Goal: Find specific page/section: Find specific page/section

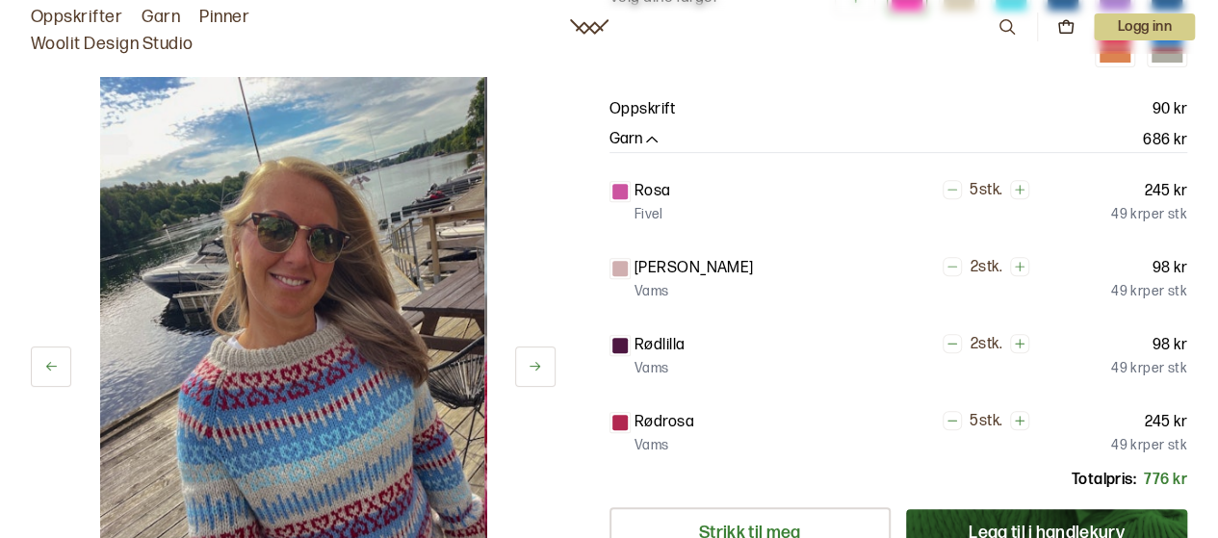
scroll to position [297, 0]
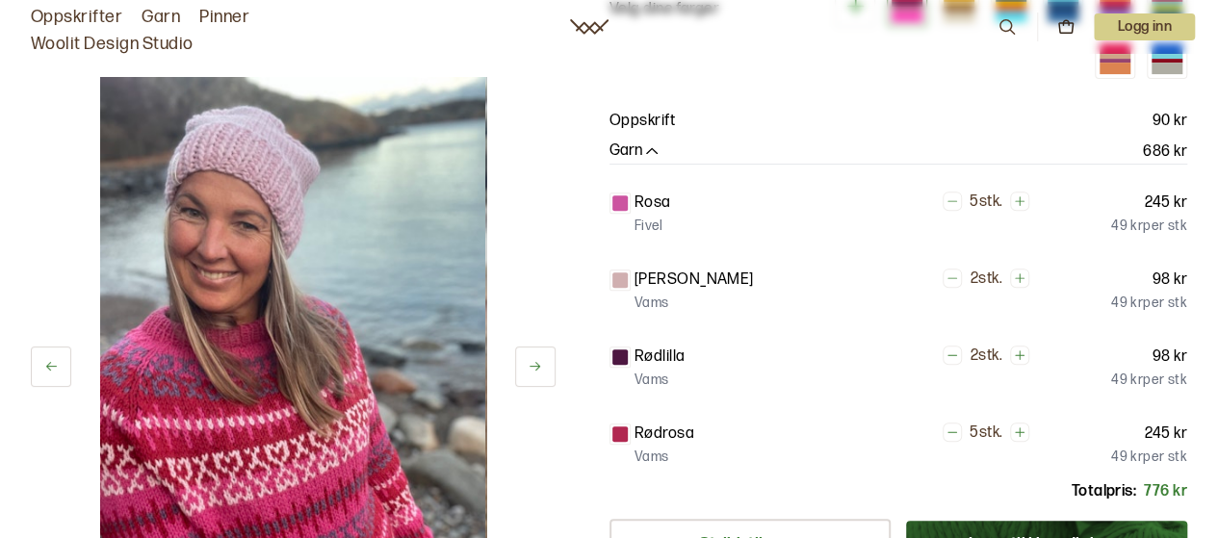
click at [534, 366] on icon at bounding box center [535, 366] width 11 height 9
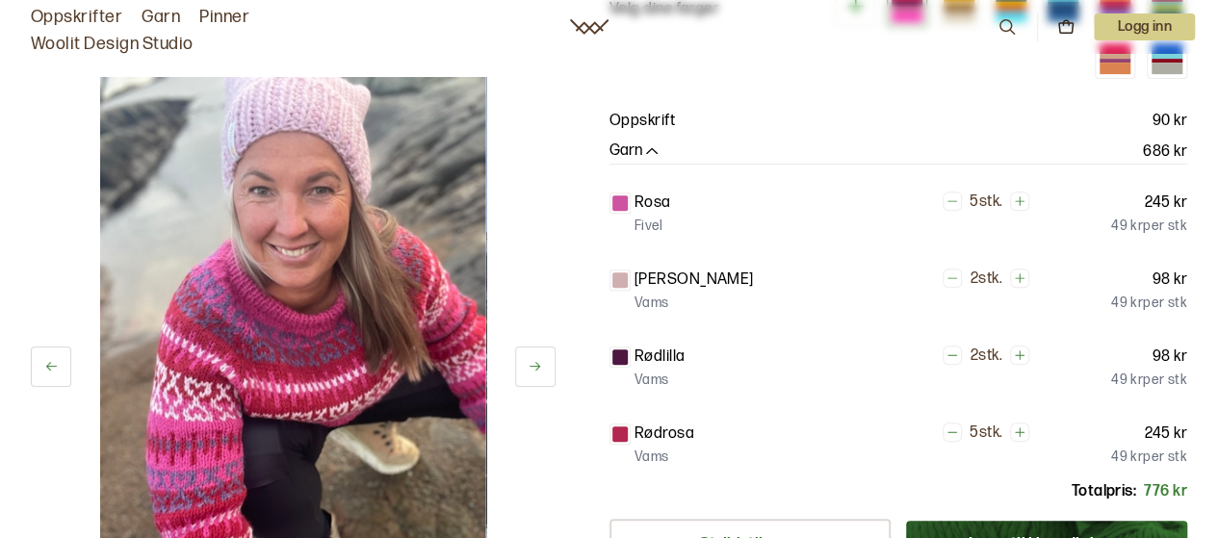
click at [534, 374] on icon at bounding box center [535, 366] width 14 height 14
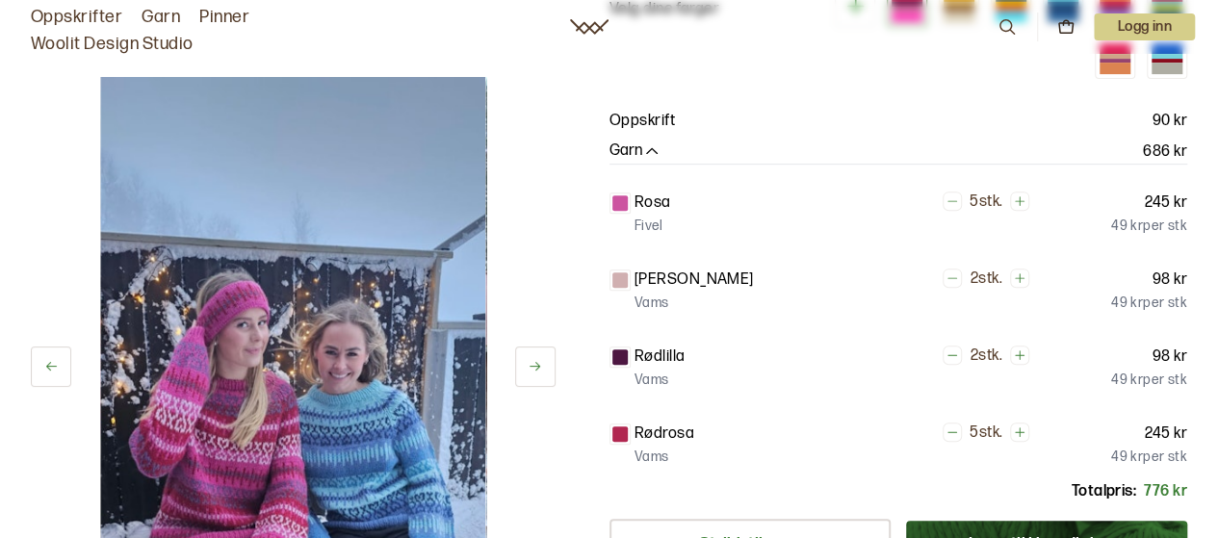
click at [541, 369] on icon at bounding box center [535, 366] width 14 height 14
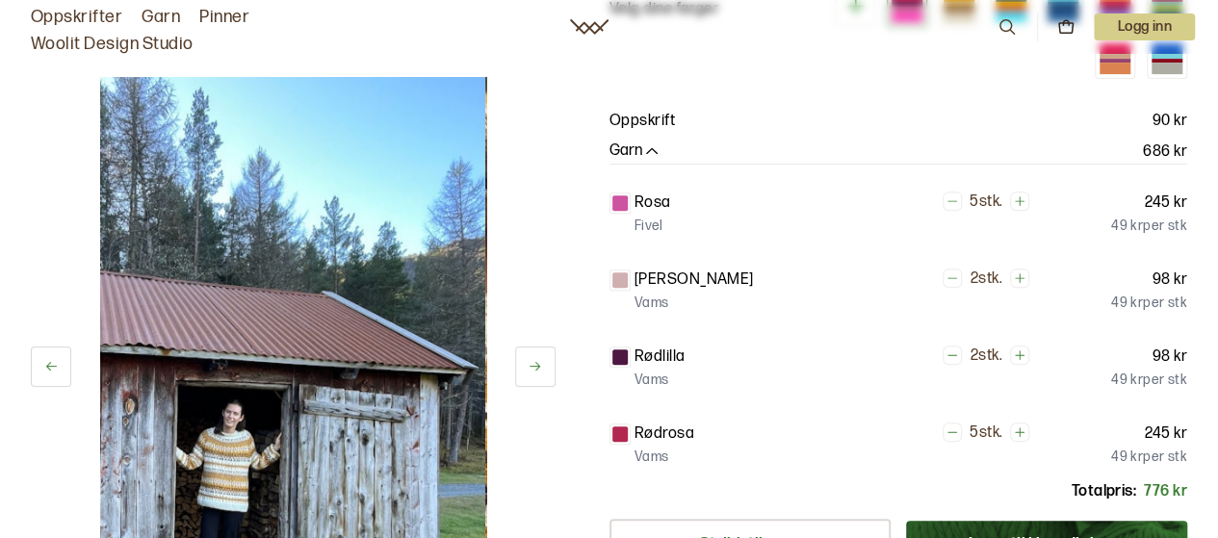
click at [530, 381] on button at bounding box center [535, 367] width 40 height 40
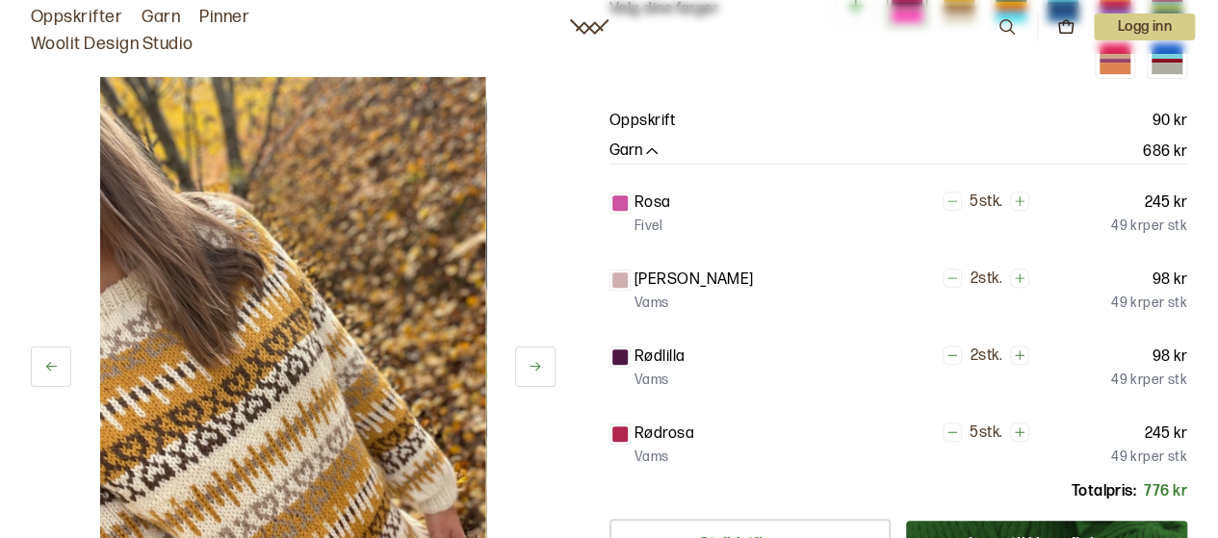
click at [534, 366] on icon at bounding box center [535, 366] width 11 height 9
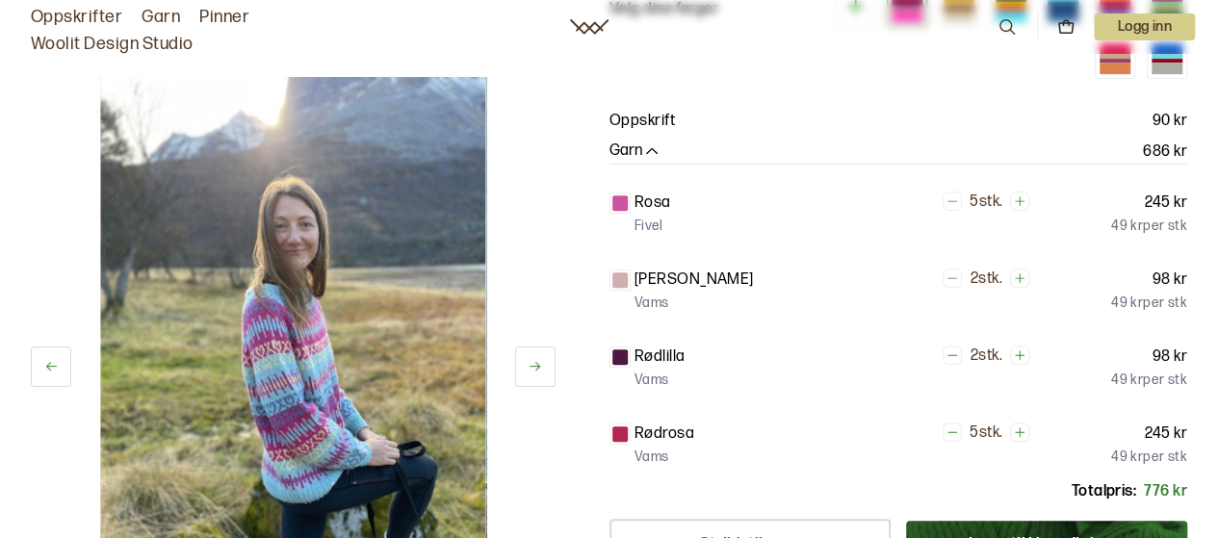
click at [534, 366] on icon at bounding box center [535, 366] width 11 height 9
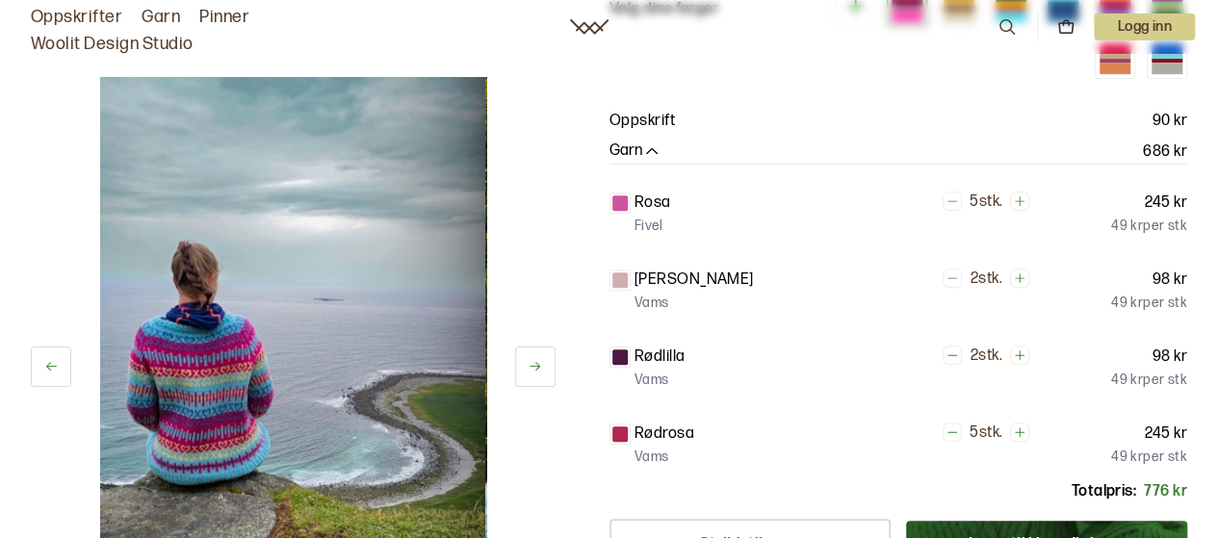
click at [534, 366] on icon at bounding box center [535, 366] width 11 height 9
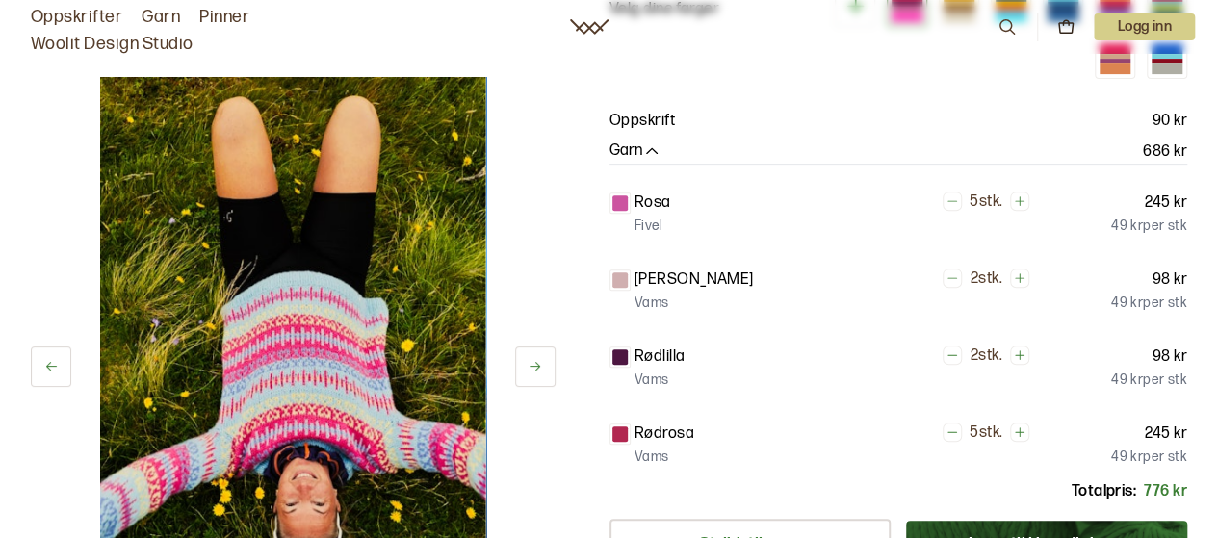
click at [531, 372] on icon at bounding box center [535, 366] width 14 height 14
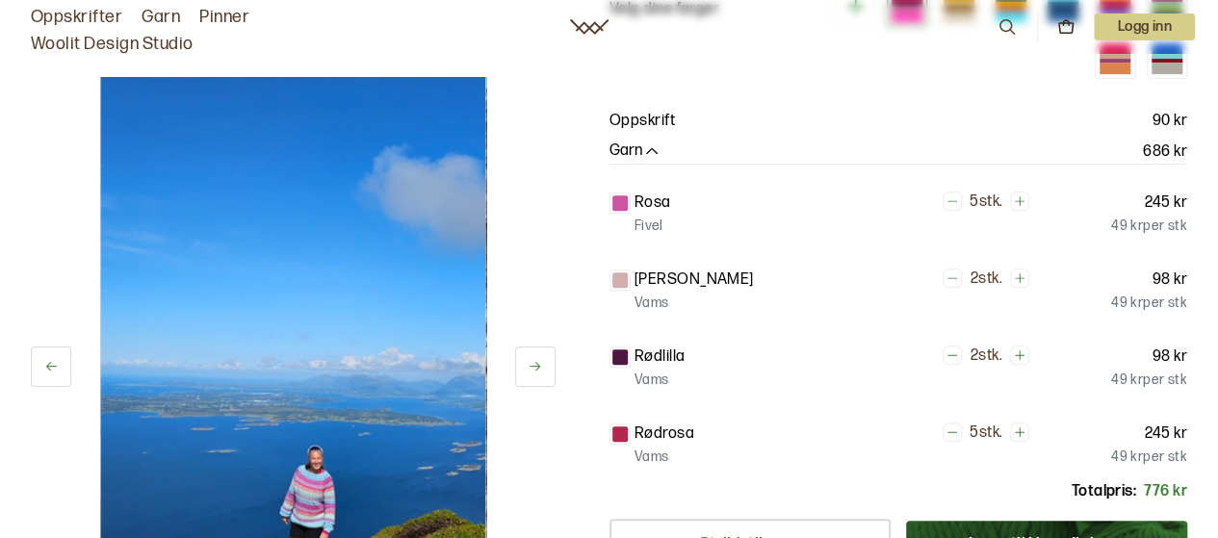
click at [530, 380] on button at bounding box center [535, 367] width 40 height 40
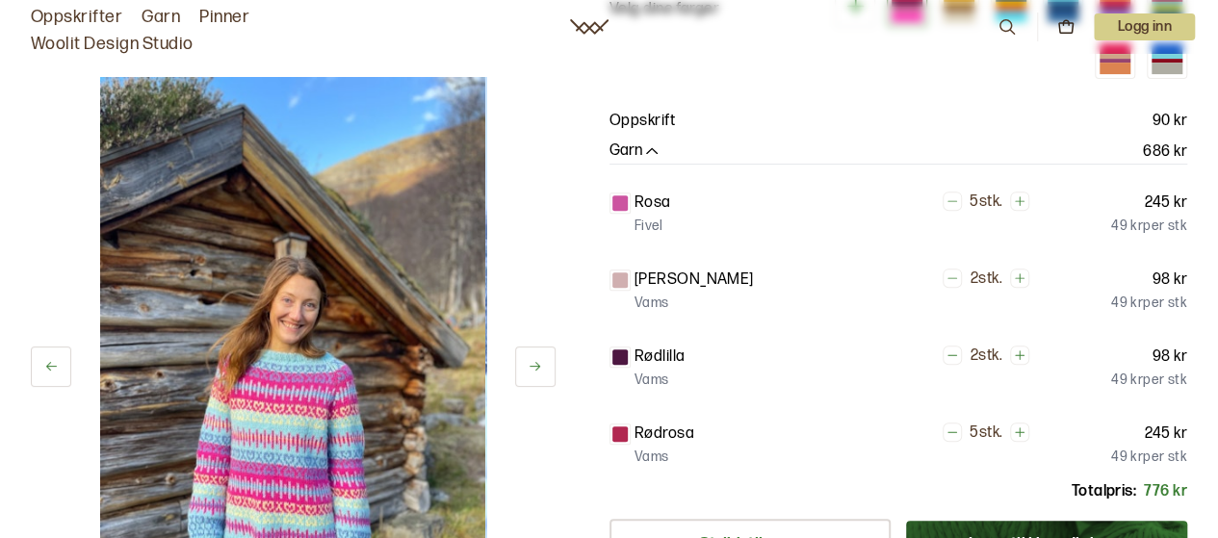
click at [534, 366] on icon at bounding box center [535, 366] width 11 height 9
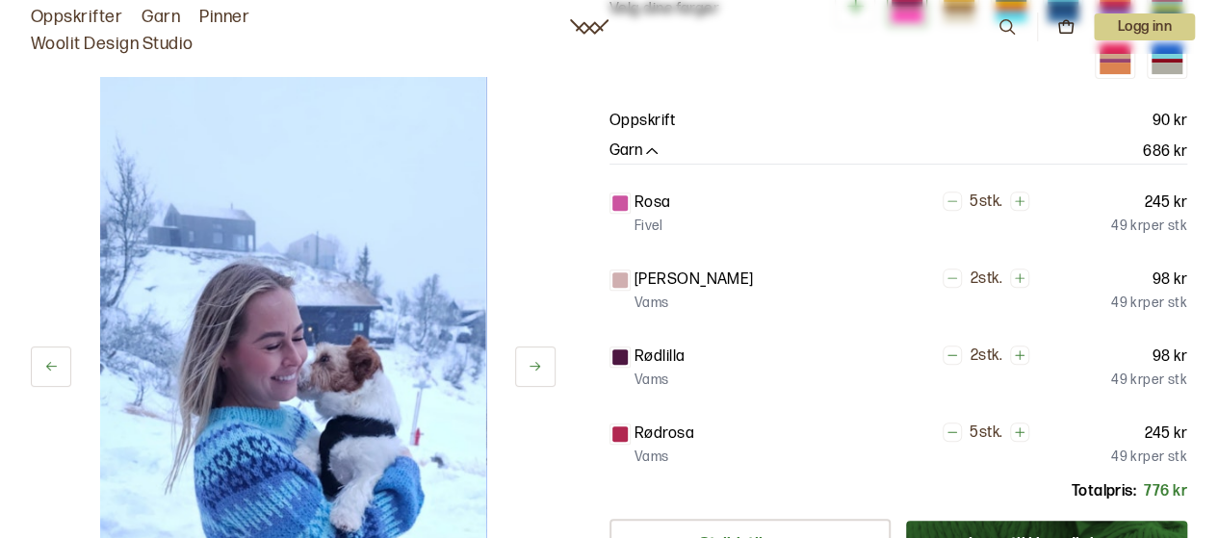
click at [524, 381] on button at bounding box center [535, 367] width 40 height 40
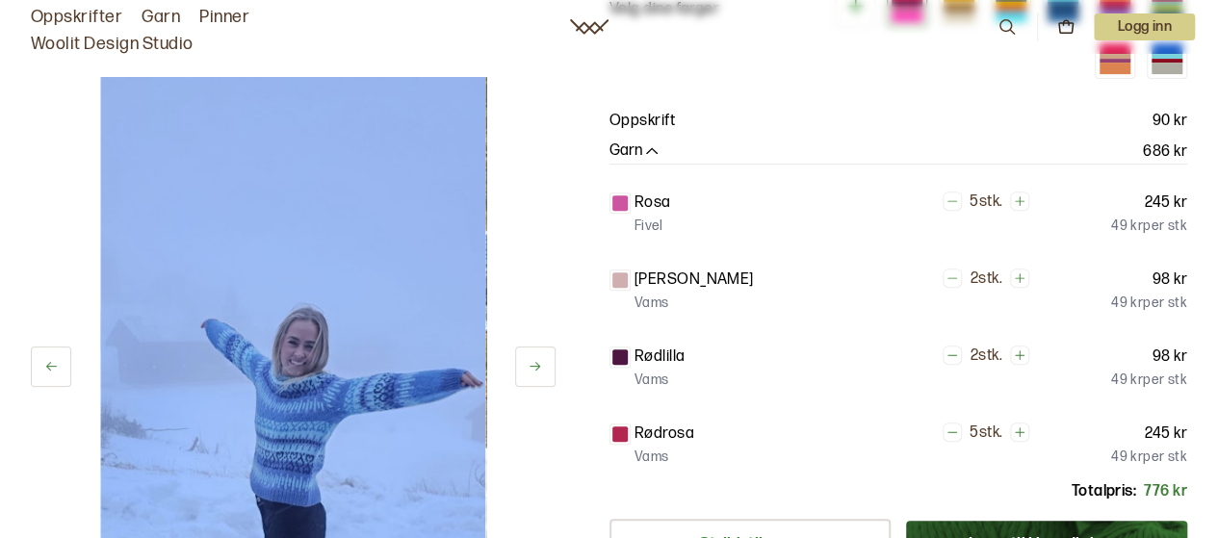
click at [528, 381] on button at bounding box center [535, 367] width 40 height 40
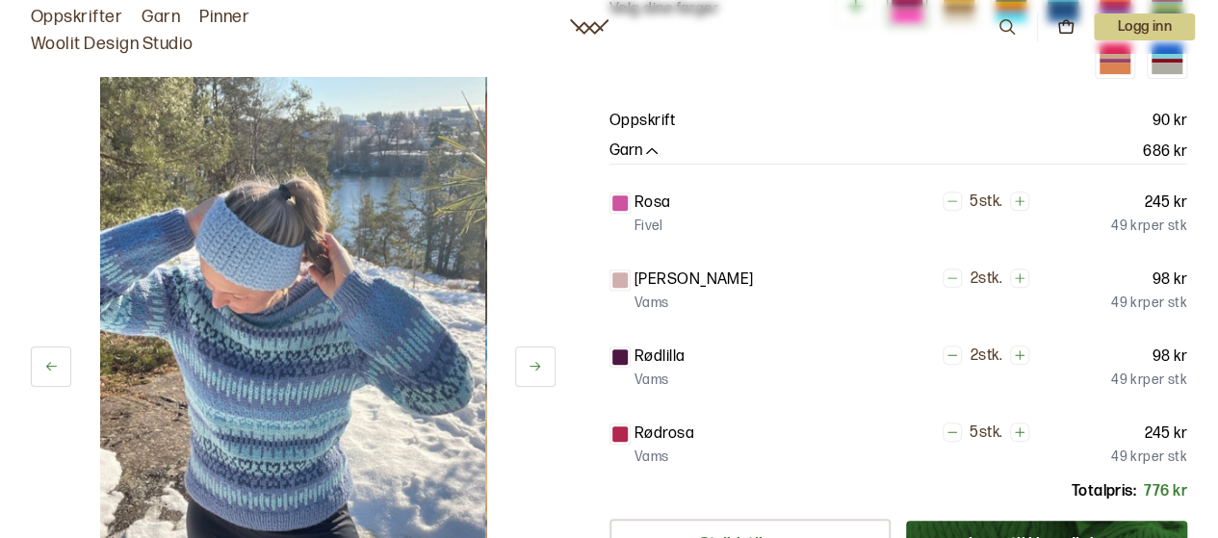
click at [534, 366] on icon at bounding box center [535, 366] width 11 height 9
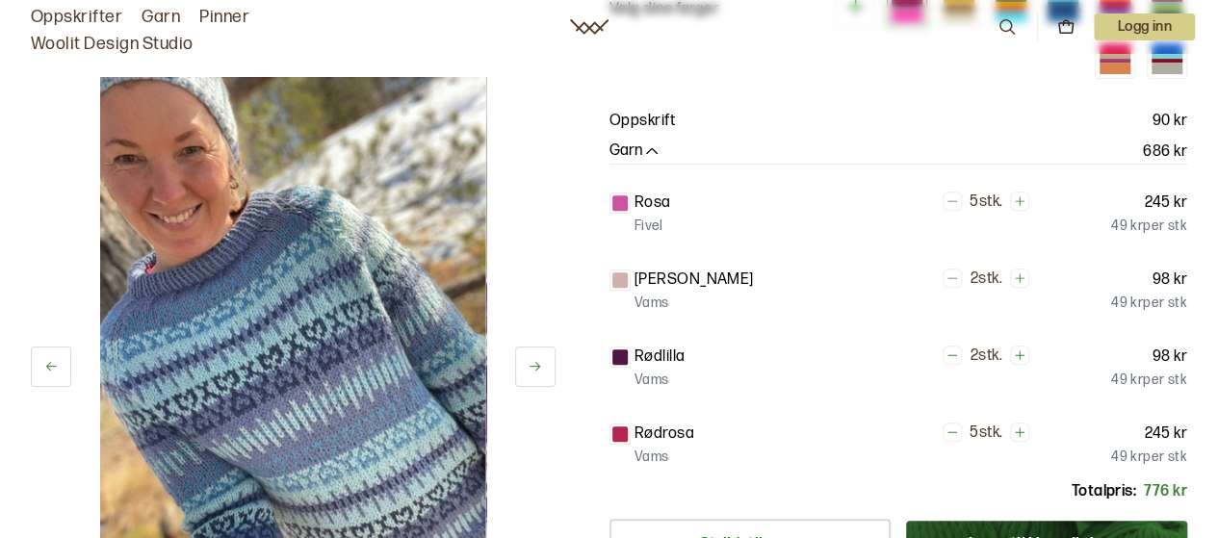
click at [530, 379] on button at bounding box center [535, 367] width 40 height 40
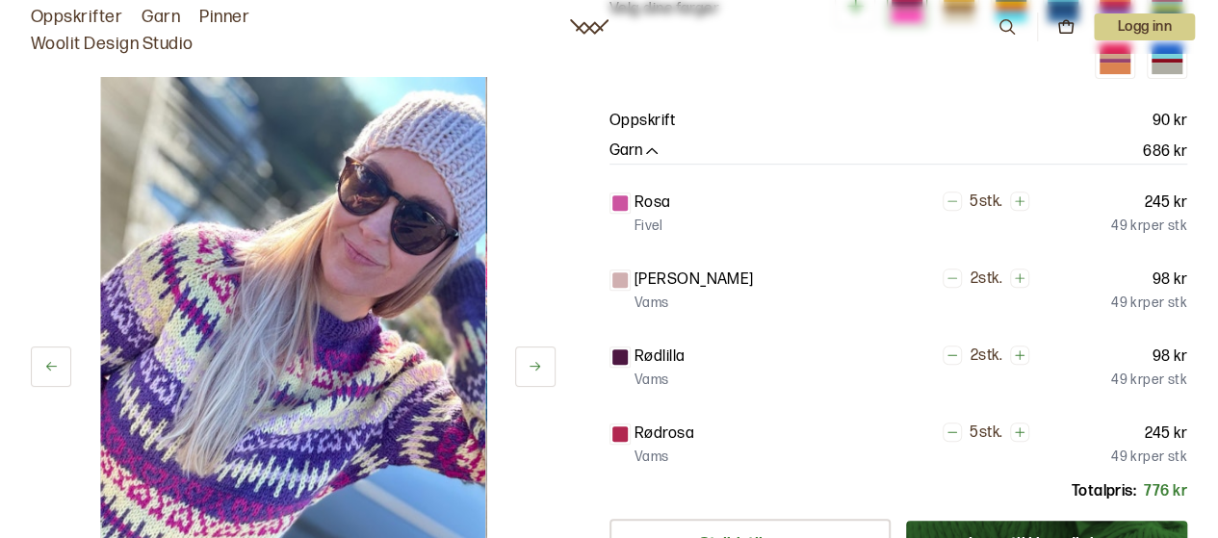
click at [530, 380] on button at bounding box center [535, 367] width 40 height 40
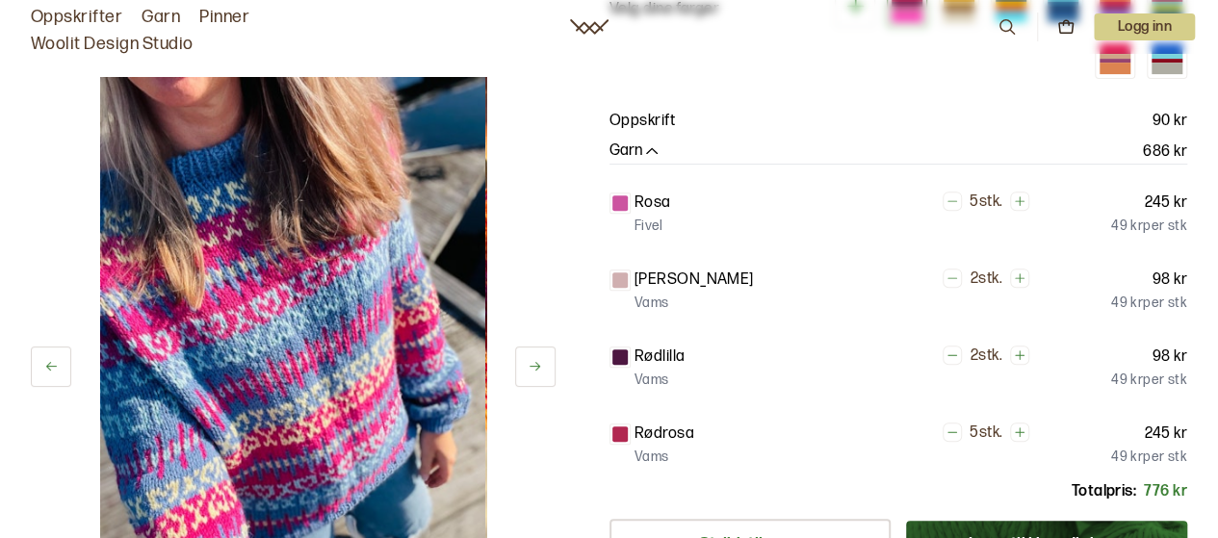
click at [534, 366] on icon at bounding box center [535, 366] width 11 height 9
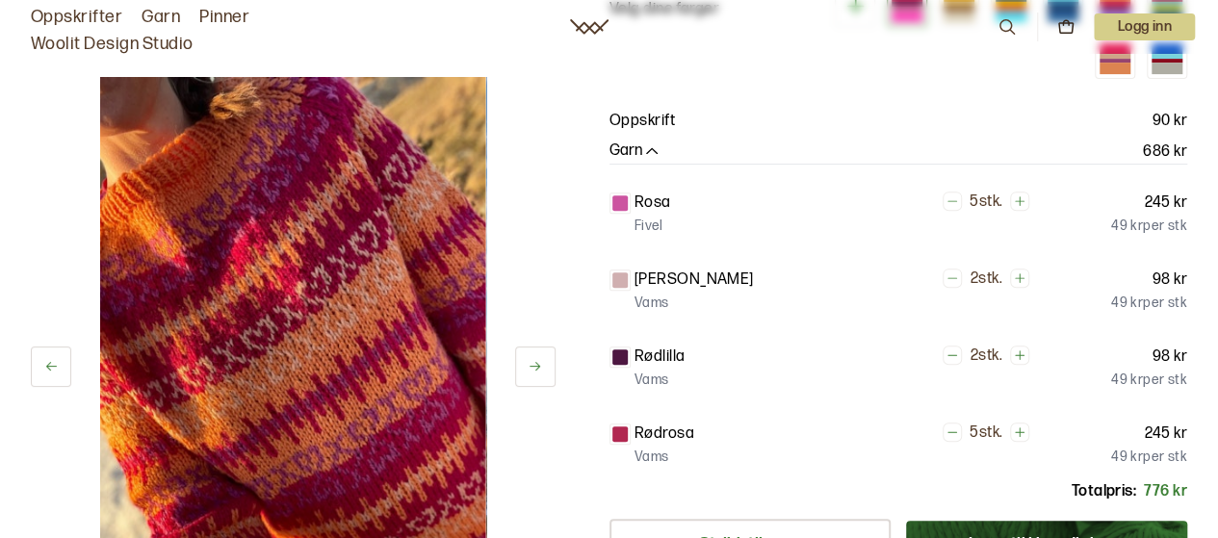
click at [534, 366] on icon at bounding box center [535, 366] width 11 height 9
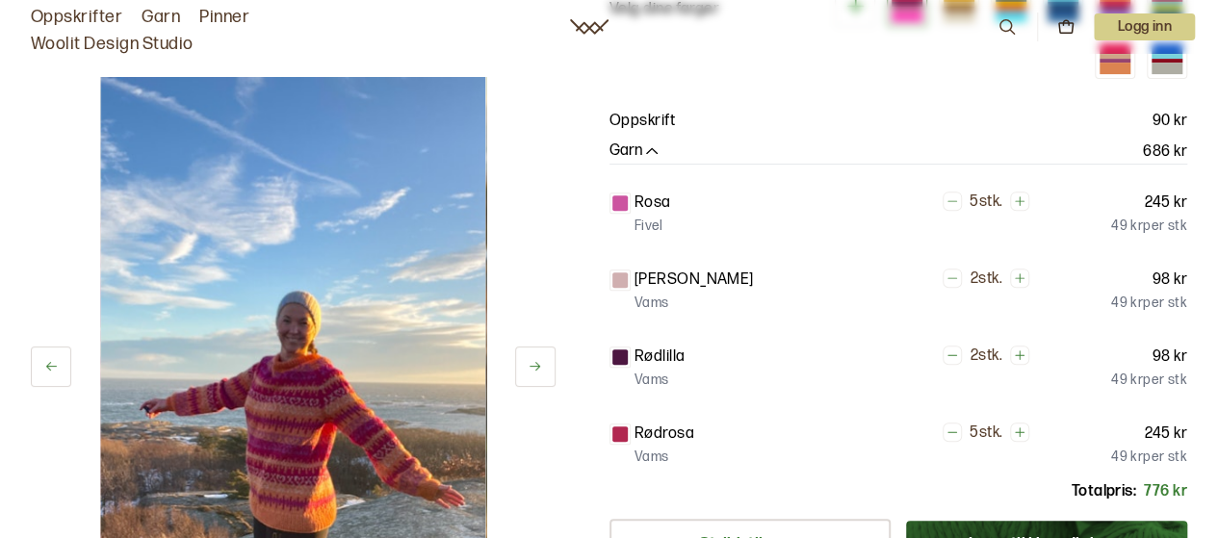
click at [534, 366] on icon at bounding box center [535, 366] width 11 height 9
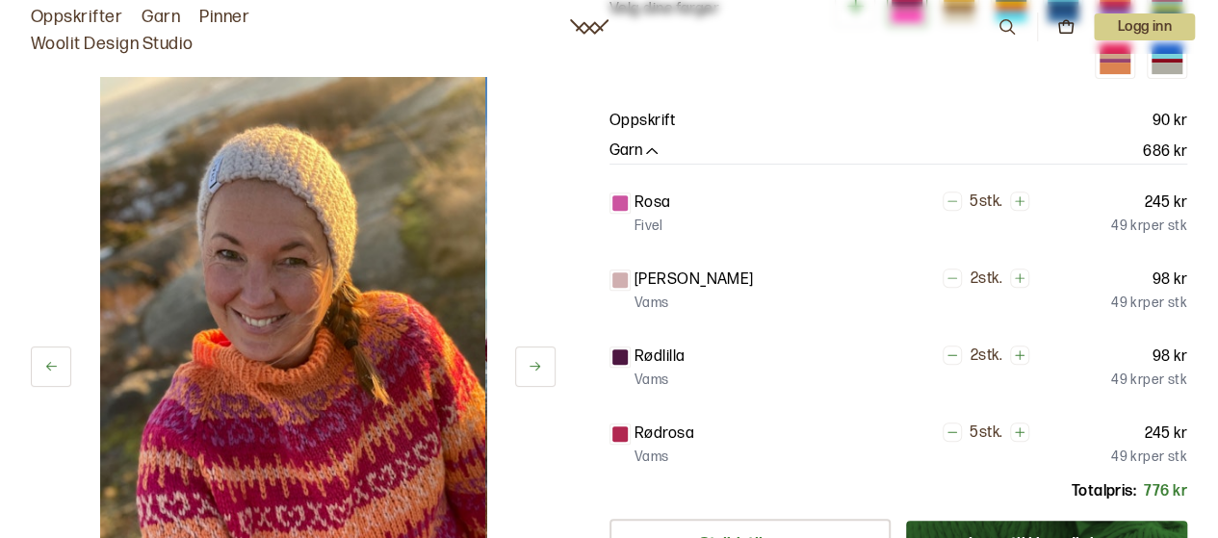
click at [534, 366] on icon at bounding box center [535, 366] width 11 height 9
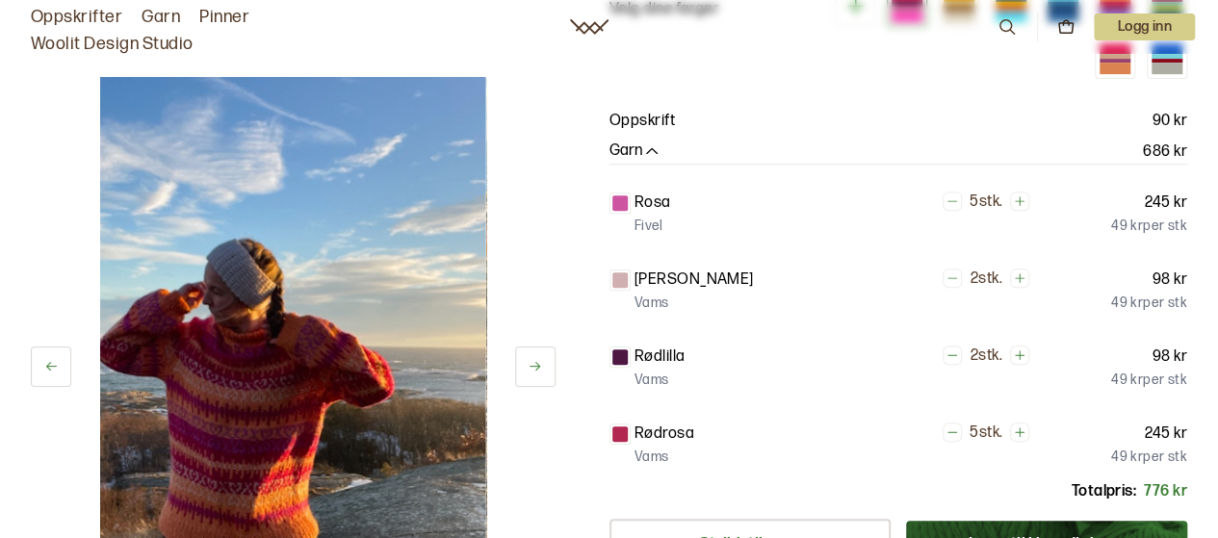
click at [515, 381] on button at bounding box center [535, 367] width 40 height 40
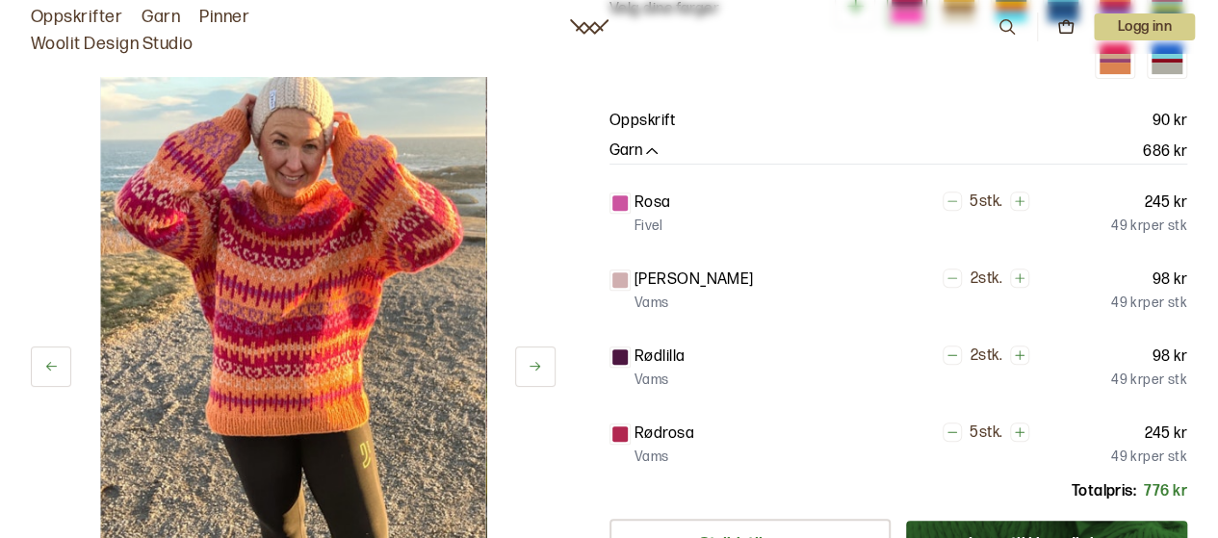
click at [534, 366] on icon at bounding box center [535, 366] width 11 height 9
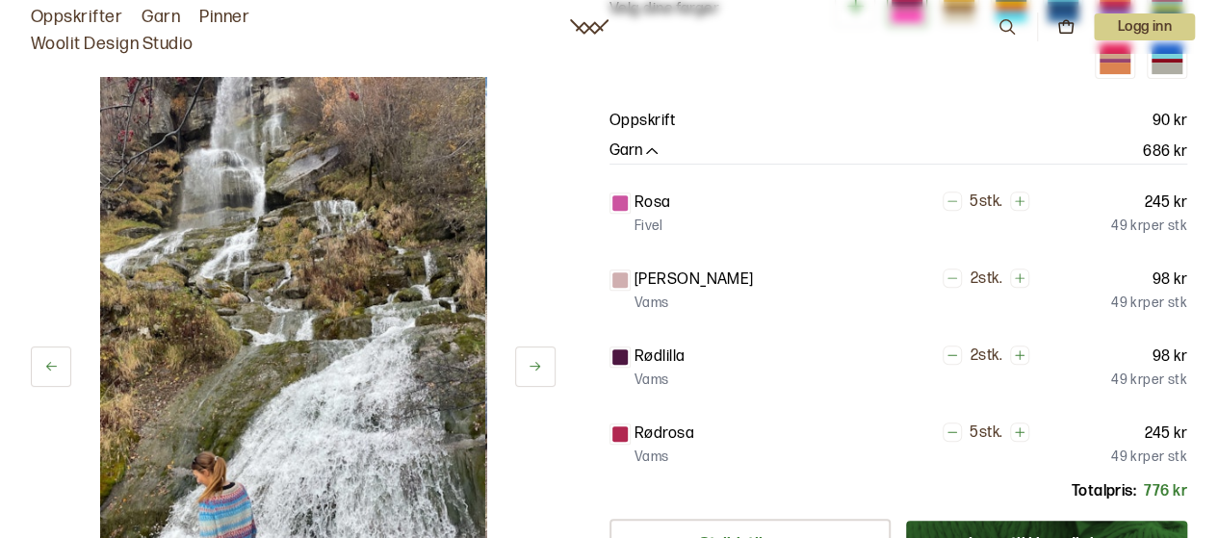
click at [534, 366] on icon at bounding box center [535, 366] width 11 height 9
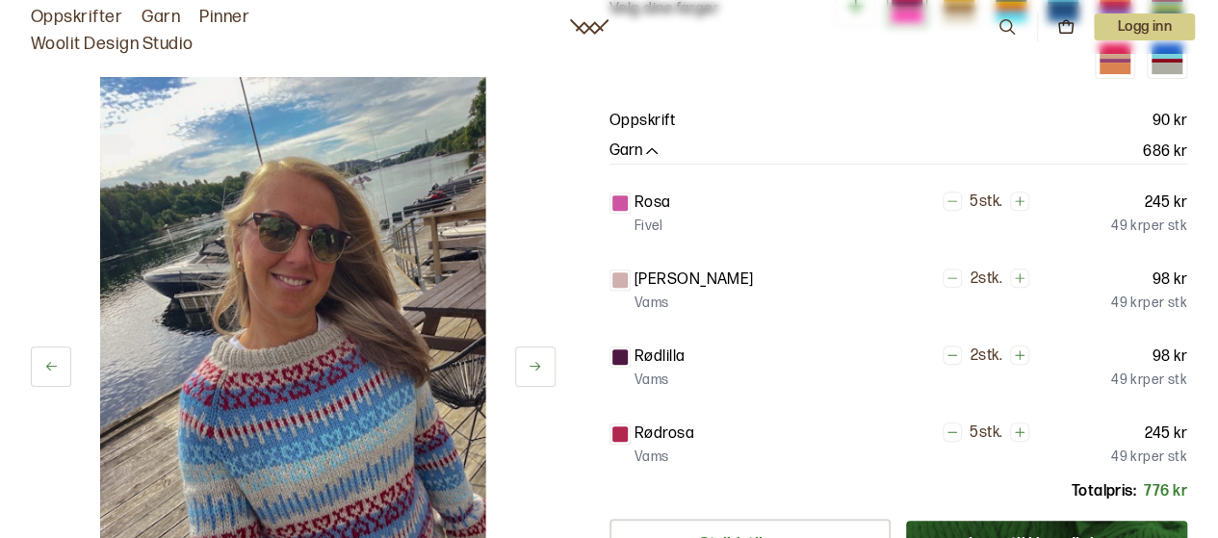
click at [534, 366] on icon at bounding box center [535, 366] width 11 height 9
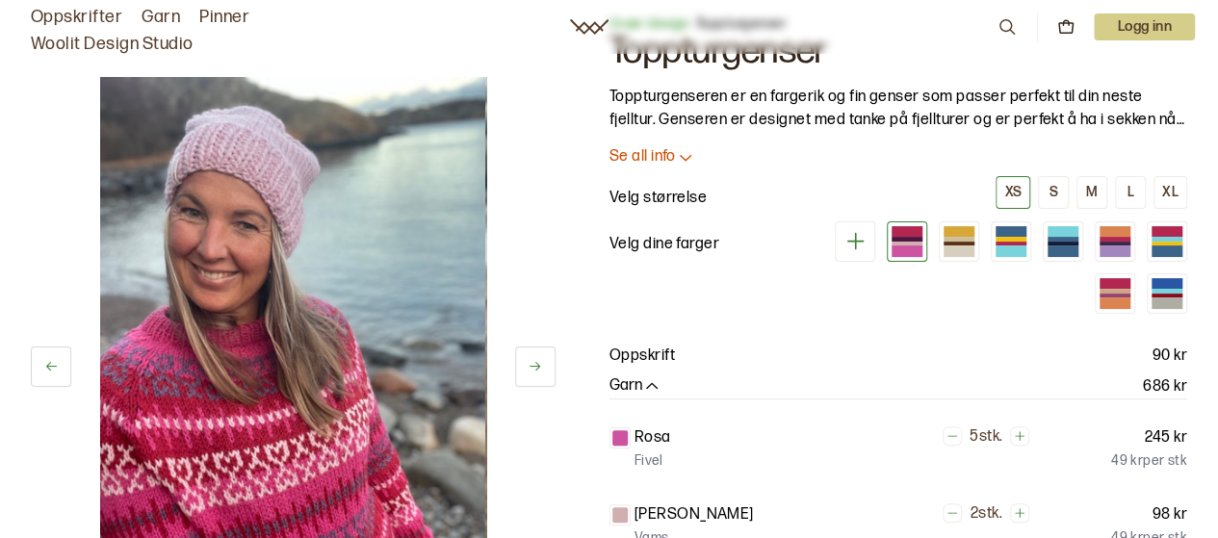
scroll to position [62, 0]
click at [909, 238] on div at bounding box center [907, 240] width 31 height 5
click at [967, 241] on div at bounding box center [958, 240] width 31 height 5
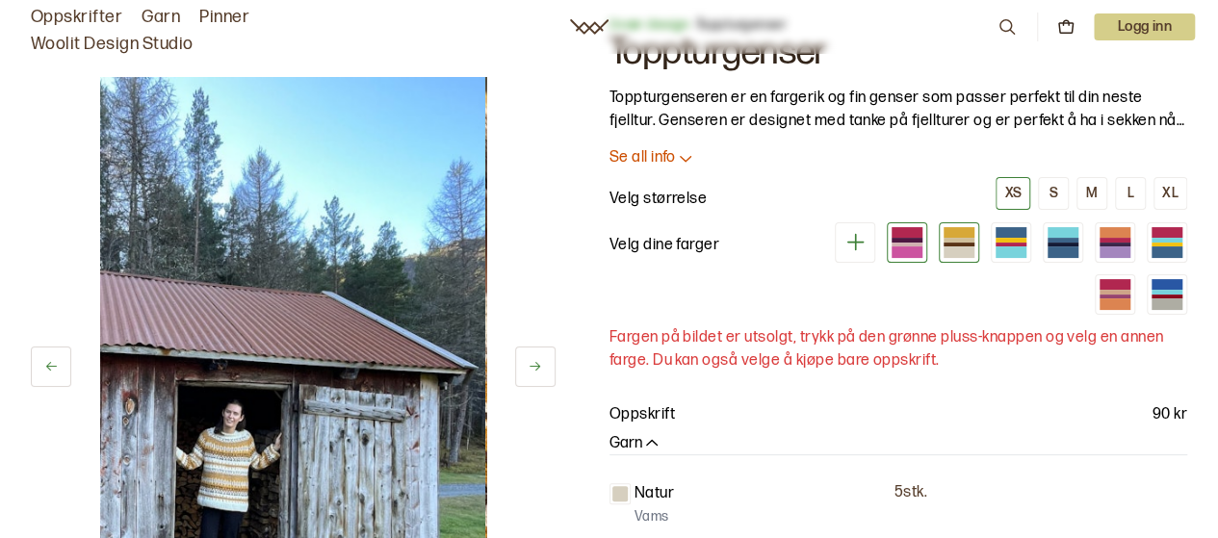
click at [902, 244] on div at bounding box center [907, 245] width 31 height 5
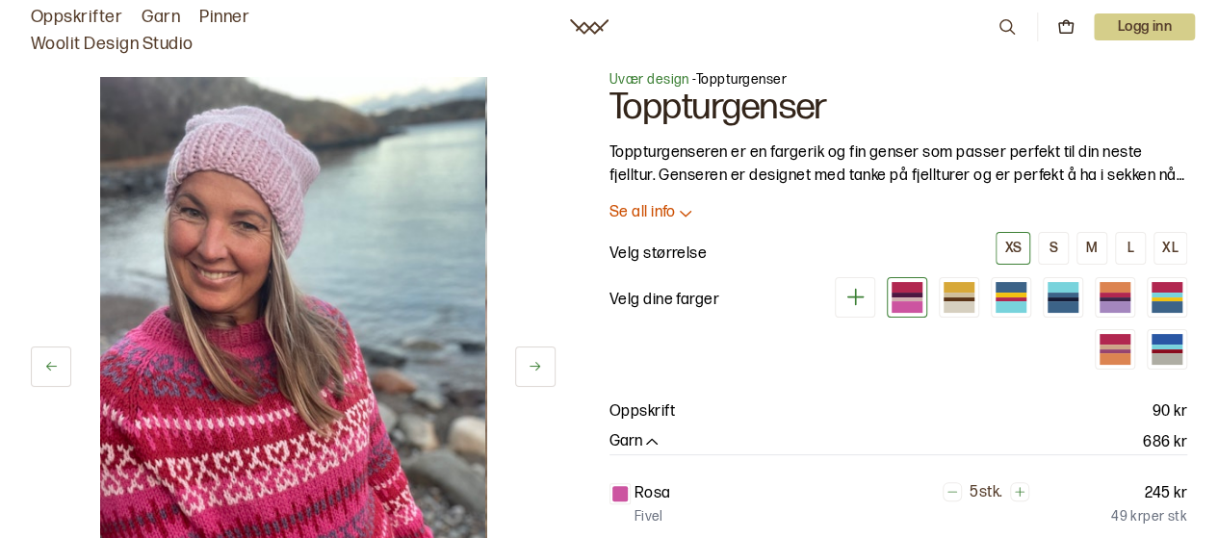
scroll to position [16, 0]
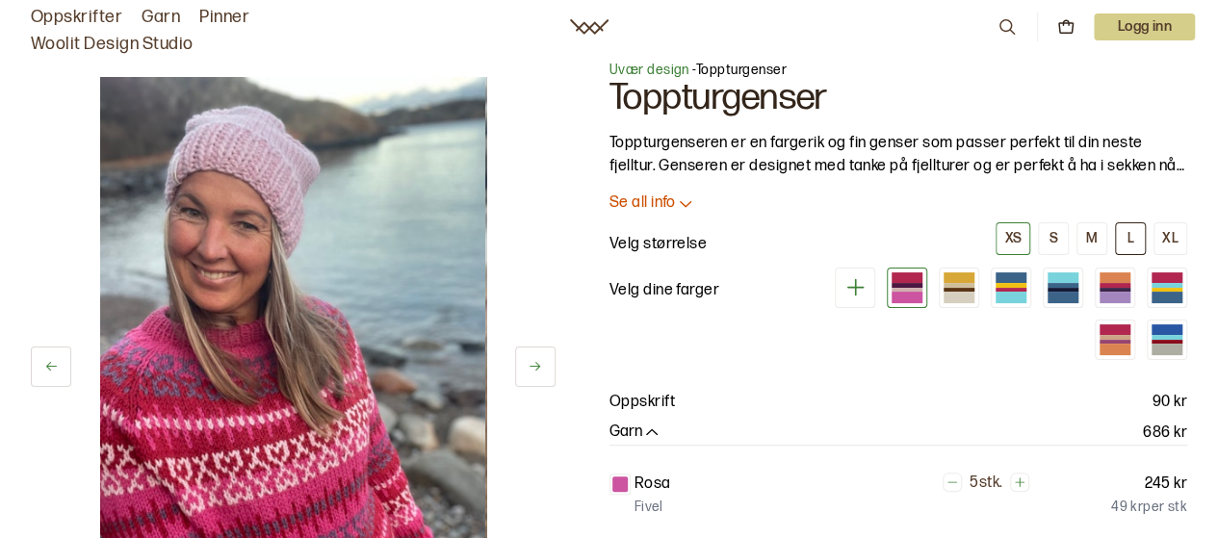
click at [1130, 240] on div "L" at bounding box center [1129, 238] width 7 height 17
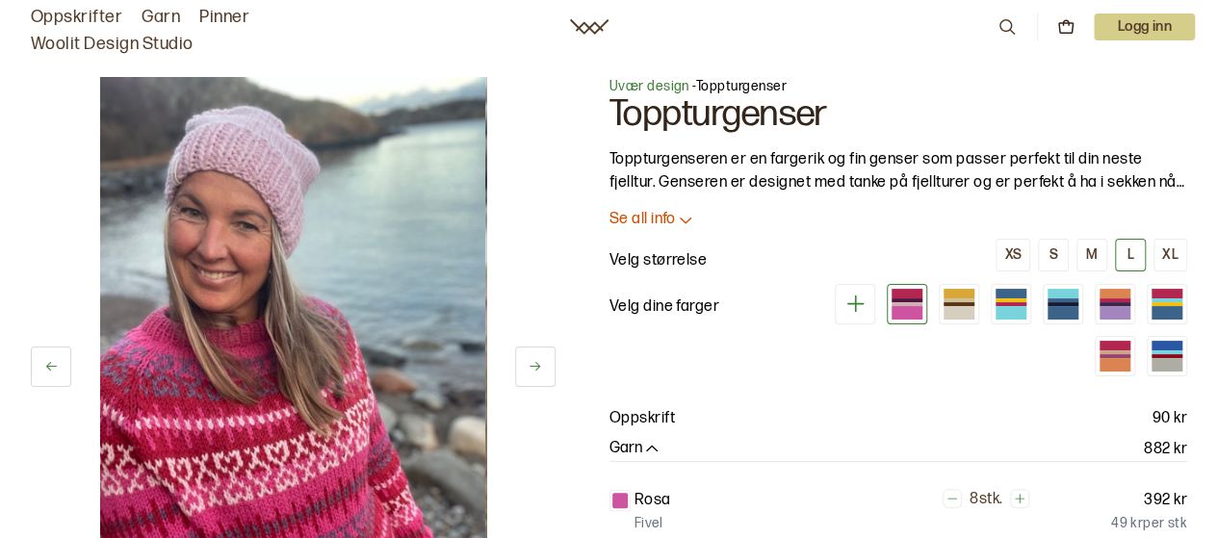
click at [647, 83] on span "Uvær design" at bounding box center [649, 86] width 80 height 16
